Goal: Complete application form

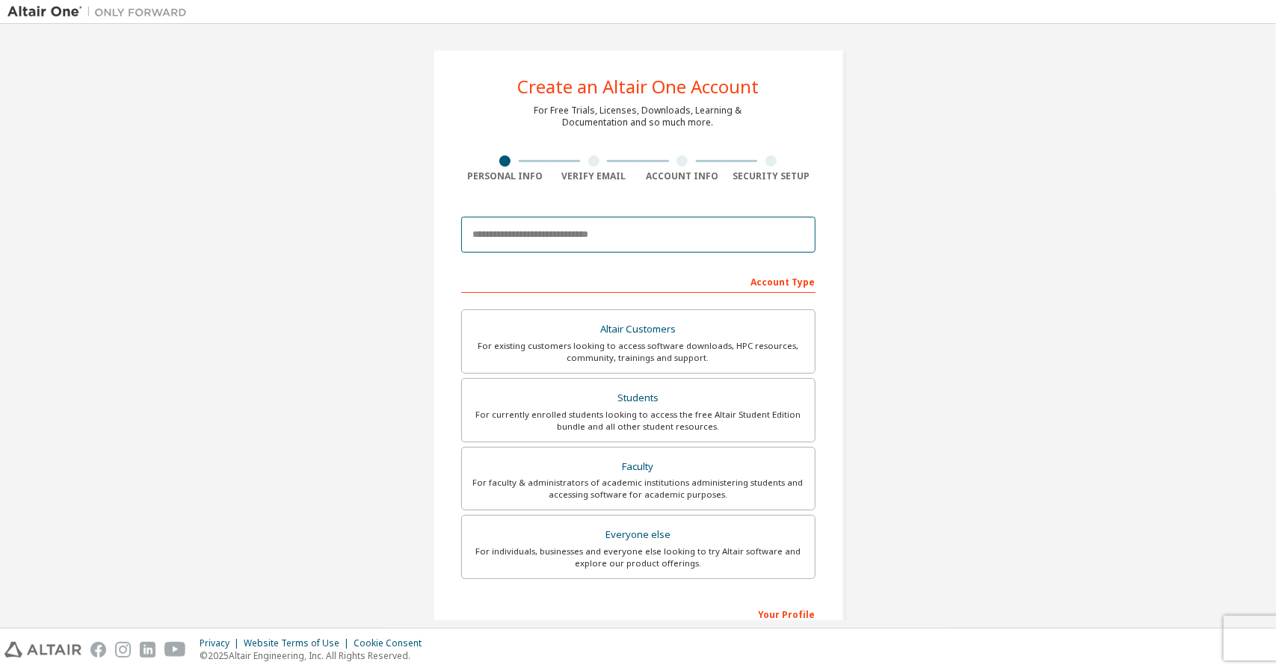
click at [618, 238] on input "email" at bounding box center [638, 235] width 354 height 36
type input "**********"
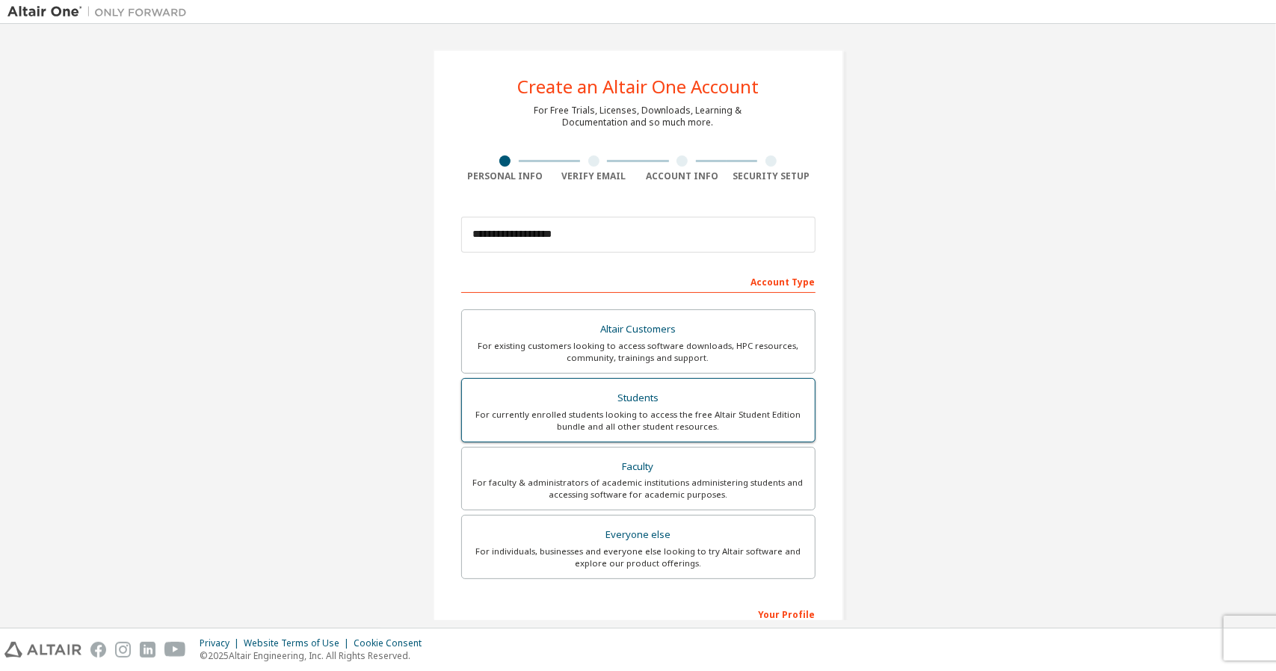
click at [645, 397] on div "Students" at bounding box center [638, 398] width 335 height 21
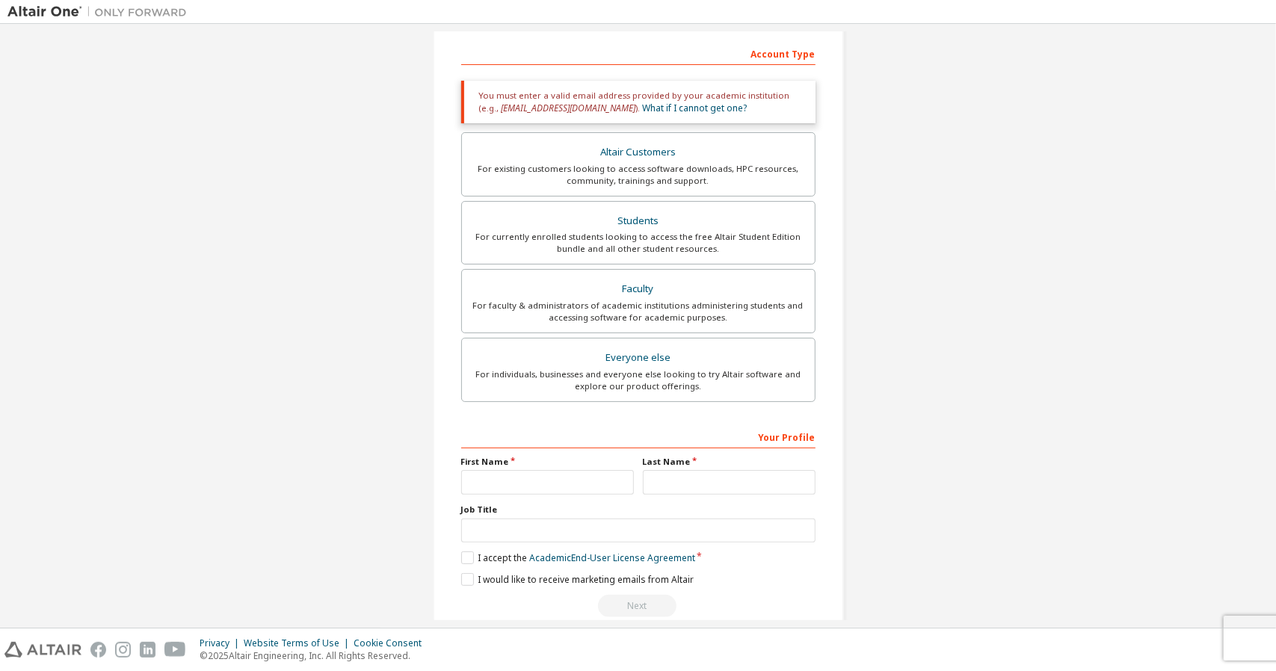
scroll to position [250, 0]
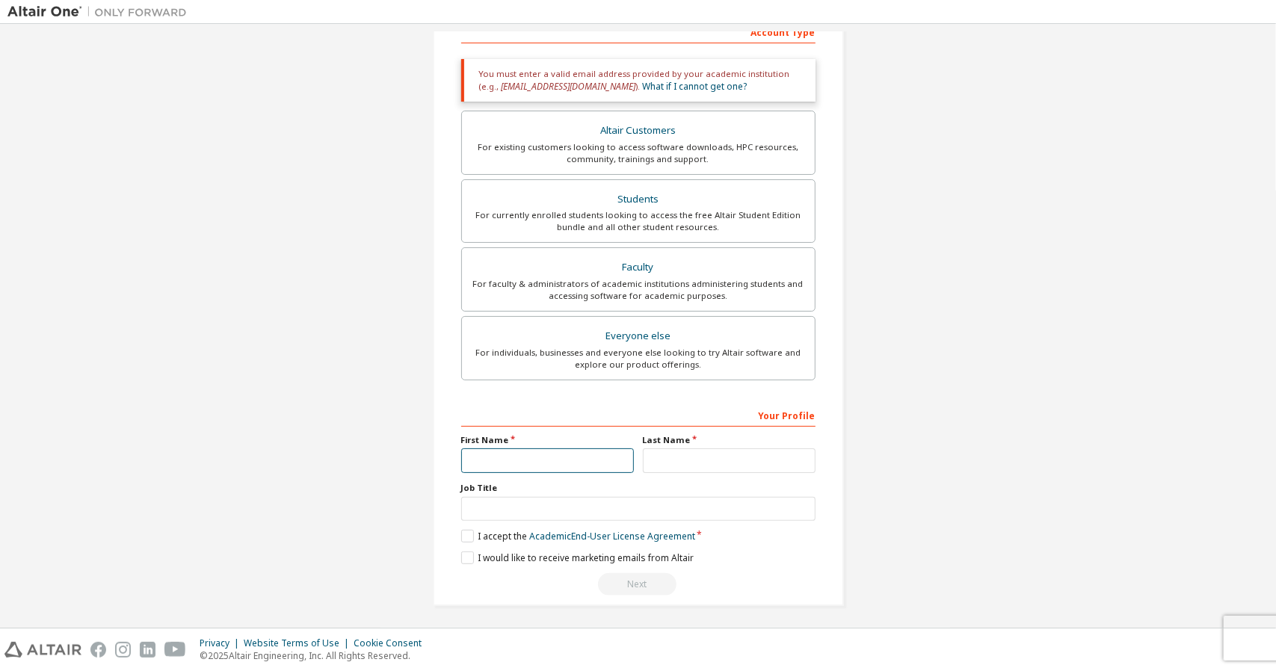
click at [562, 464] on input "text" at bounding box center [547, 461] width 173 height 25
click at [692, 452] on input "text" at bounding box center [729, 461] width 173 height 25
click at [467, 532] on label "I accept the Academic End-User License Agreement" at bounding box center [578, 536] width 234 height 13
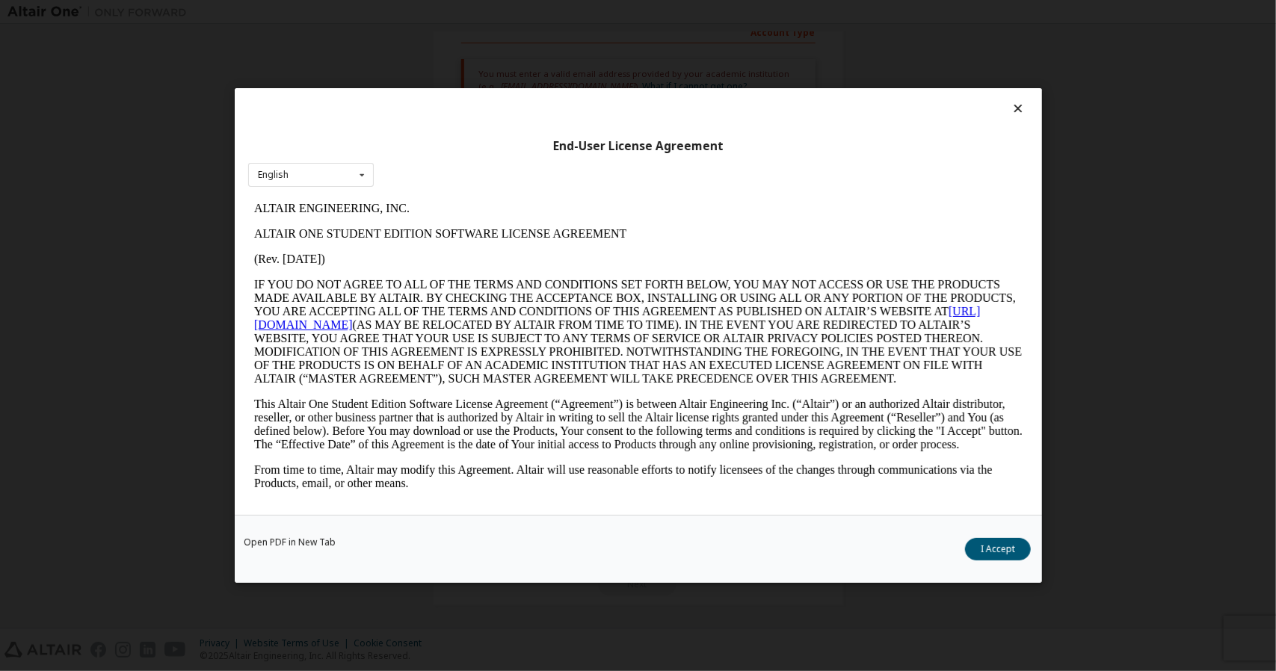
scroll to position [0, 0]
click at [1018, 107] on icon at bounding box center [1018, 108] width 16 height 13
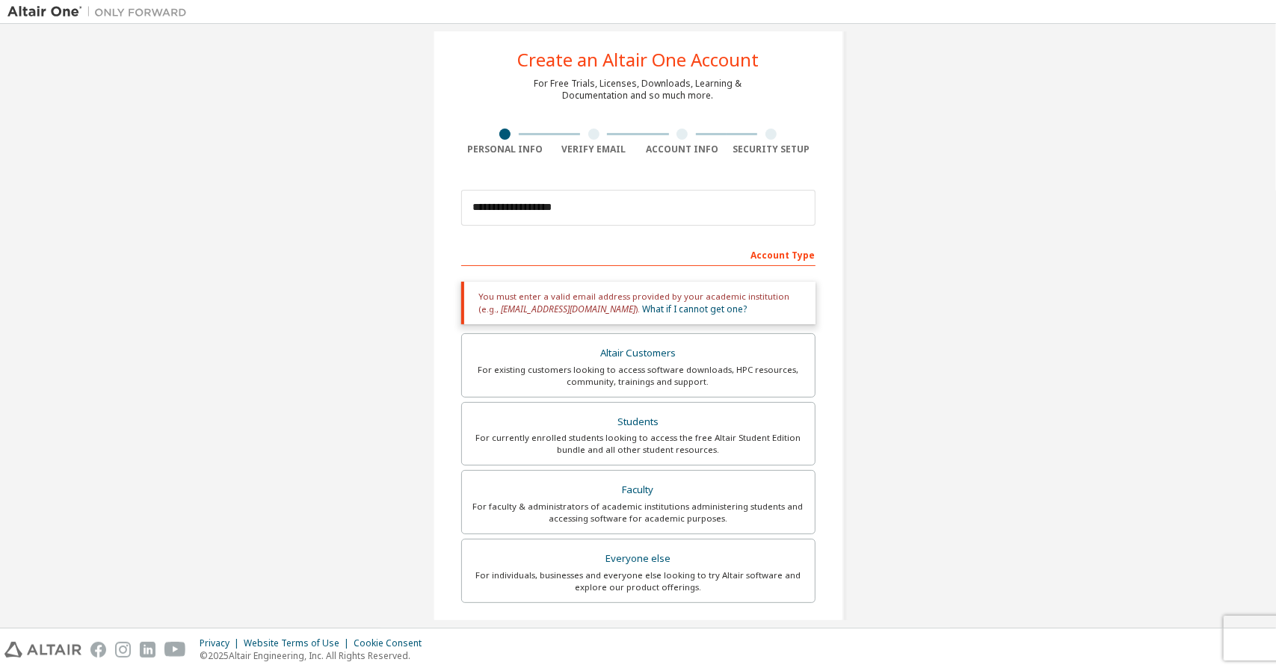
scroll to position [18, 0]
